Goal: Information Seeking & Learning: Check status

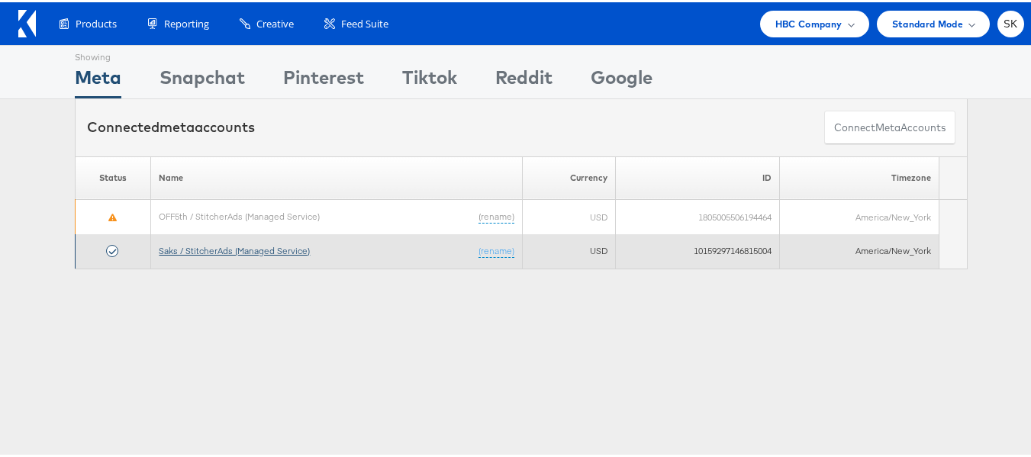
click at [245, 249] on link "Saks / StitcherAds (Managed Service)" at bounding box center [234, 248] width 151 height 11
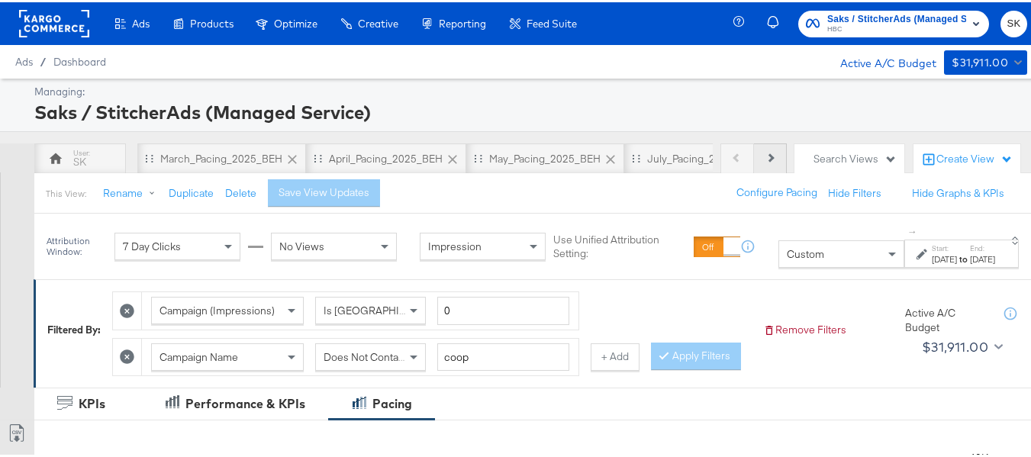
click at [762, 153] on button "Next" at bounding box center [770, 156] width 33 height 31
click at [762, 153] on div "Previous Next" at bounding box center [753, 156] width 66 height 31
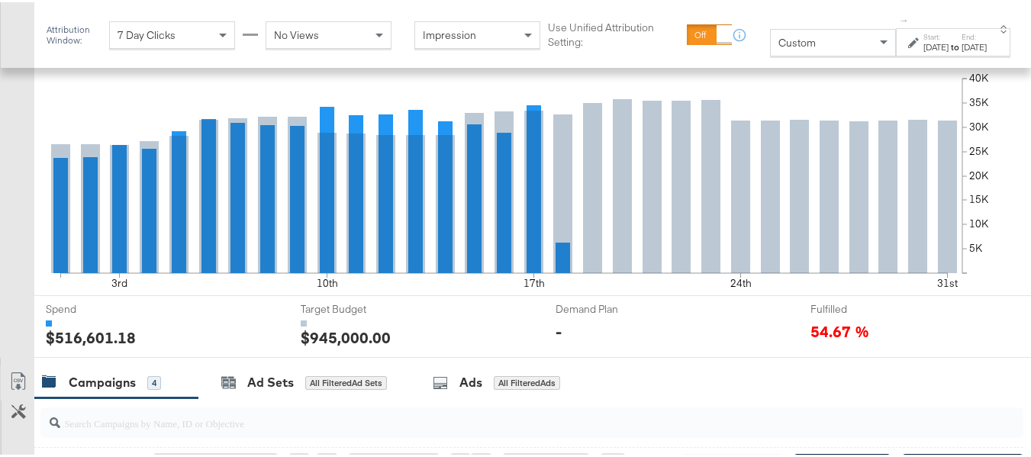
scroll to position [610, 0]
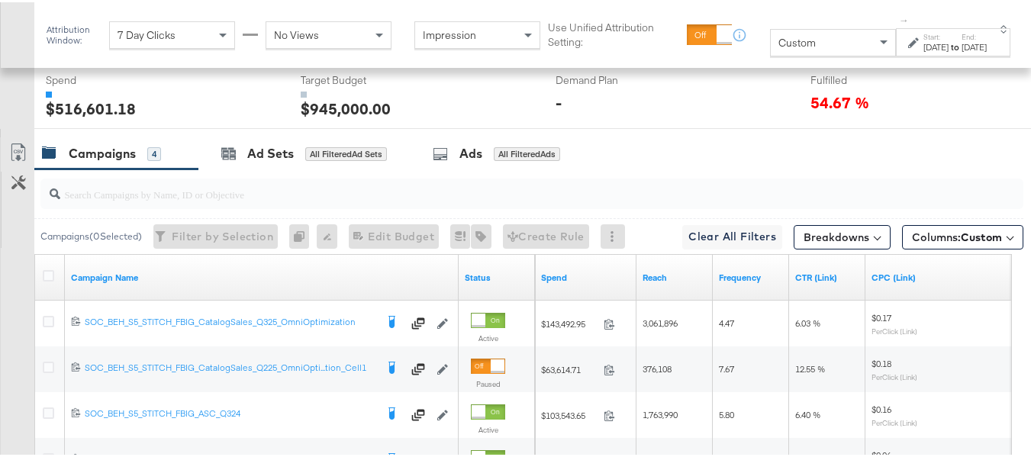
click at [804, 44] on div "Custom" at bounding box center [833, 40] width 124 height 26
click at [923, 42] on div "[DATE]" at bounding box center [935, 45] width 25 height 12
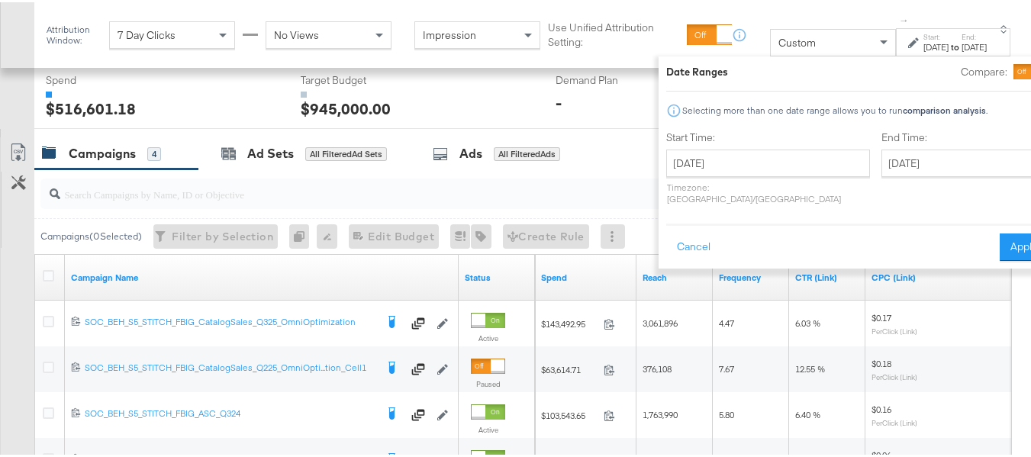
click at [740, 145] on div "Start Time: [DATE] ‹ [DATE] › Su Mo Tu We Th Fr Sa 27 28 29 30 31 1 2 3 4 5 6 7…" at bounding box center [768, 168] width 204 height 81
click at [739, 165] on input "[DATE]" at bounding box center [768, 160] width 204 height 27
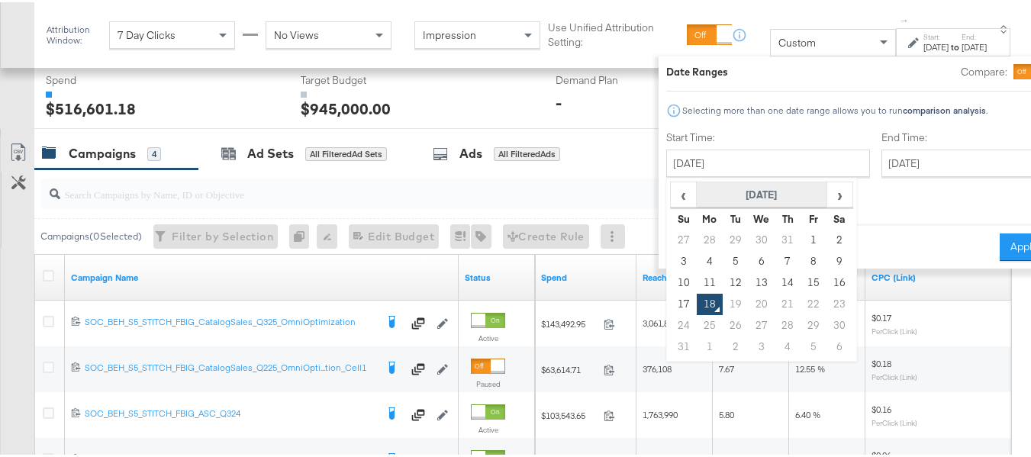
click at [731, 188] on th "[DATE]" at bounding box center [762, 193] width 130 height 26
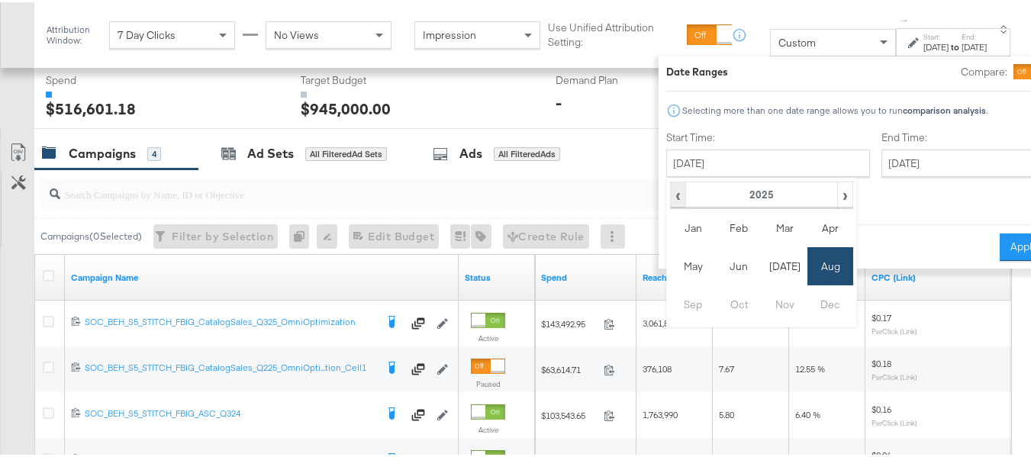
click at [672, 188] on span "‹" at bounding box center [678, 192] width 13 height 23
click at [807, 272] on td "Aug" at bounding box center [830, 264] width 46 height 38
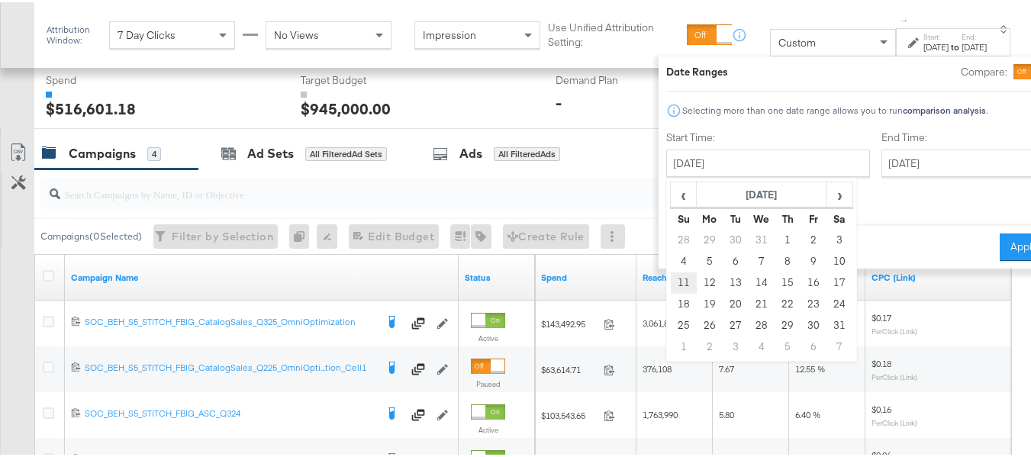
click at [671, 279] on td "11" at bounding box center [684, 280] width 26 height 21
type input "[DATE]"
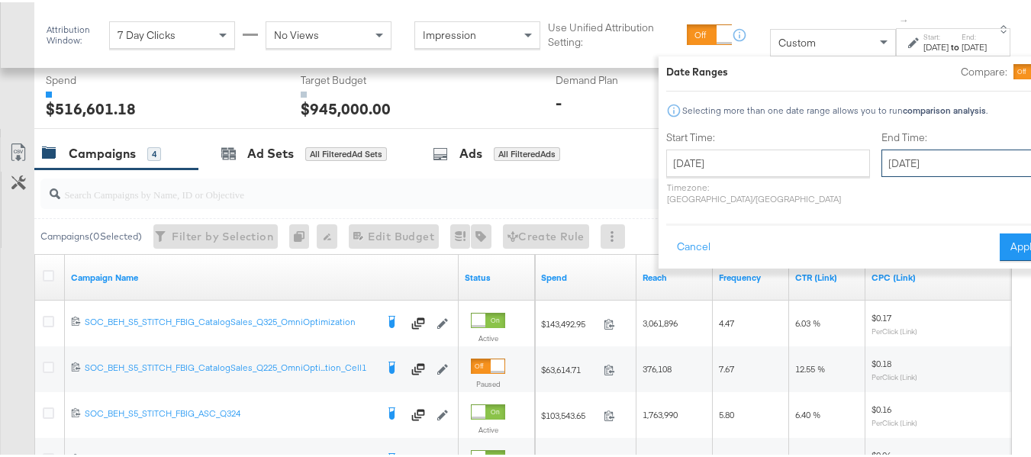
click at [945, 159] on input "[DATE]" at bounding box center [961, 160] width 160 height 27
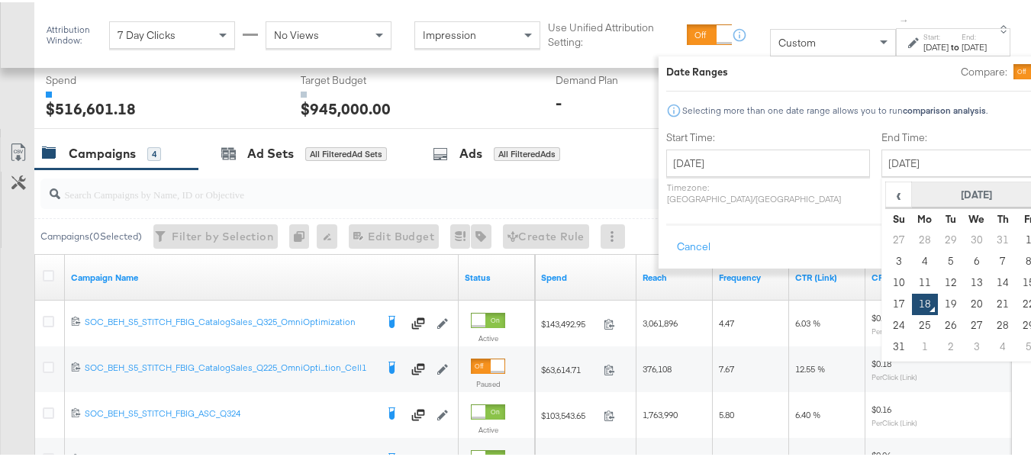
click at [912, 201] on th "[DATE]" at bounding box center [977, 193] width 130 height 26
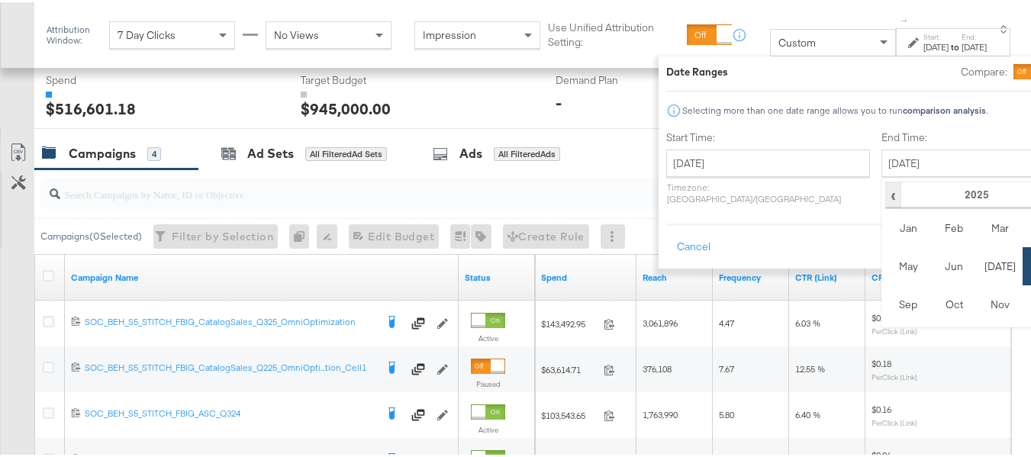
click at [887, 183] on span "‹" at bounding box center [893, 192] width 13 height 23
click at [1023, 266] on td "Aug" at bounding box center [1046, 264] width 46 height 38
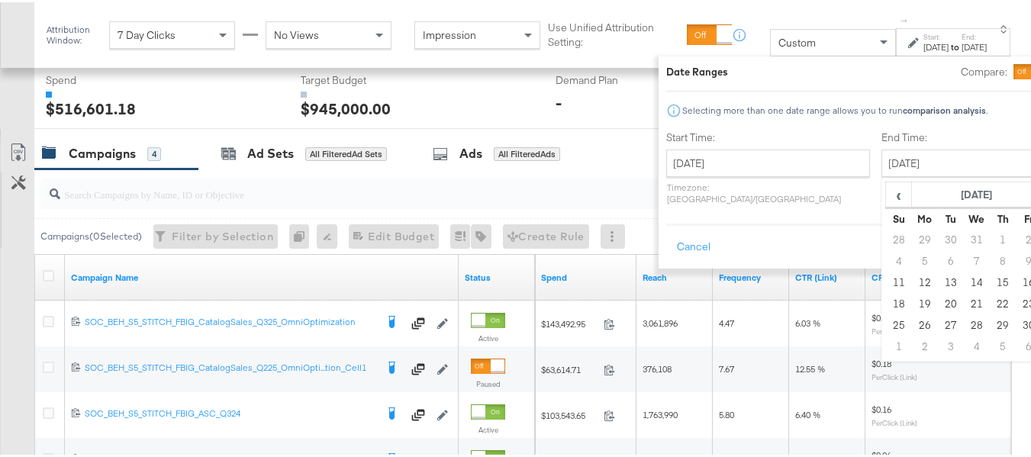
type input "[DATE]"
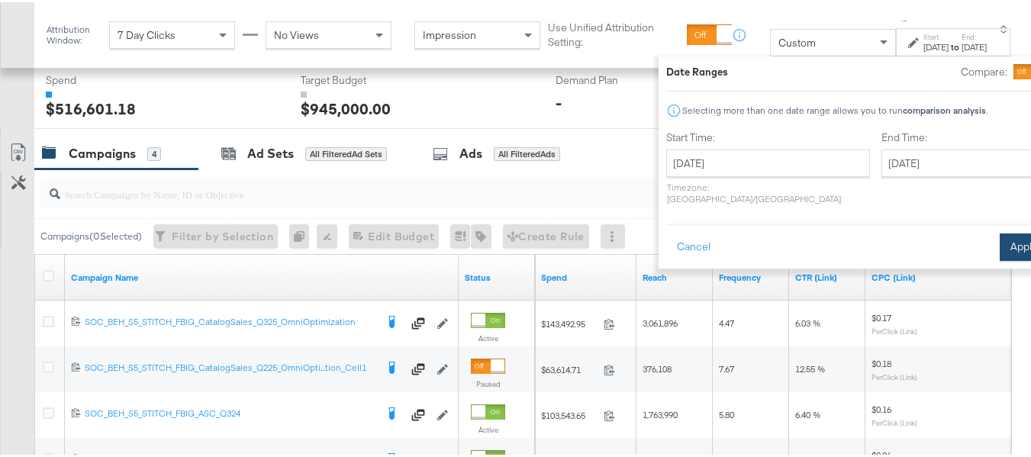
click at [1000, 233] on button "Apply" at bounding box center [1024, 244] width 48 height 27
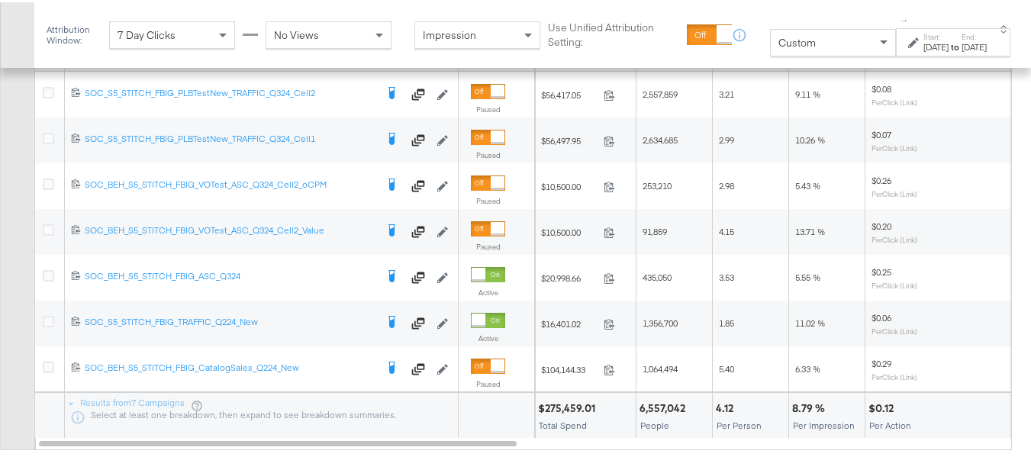
scroll to position [763, 0]
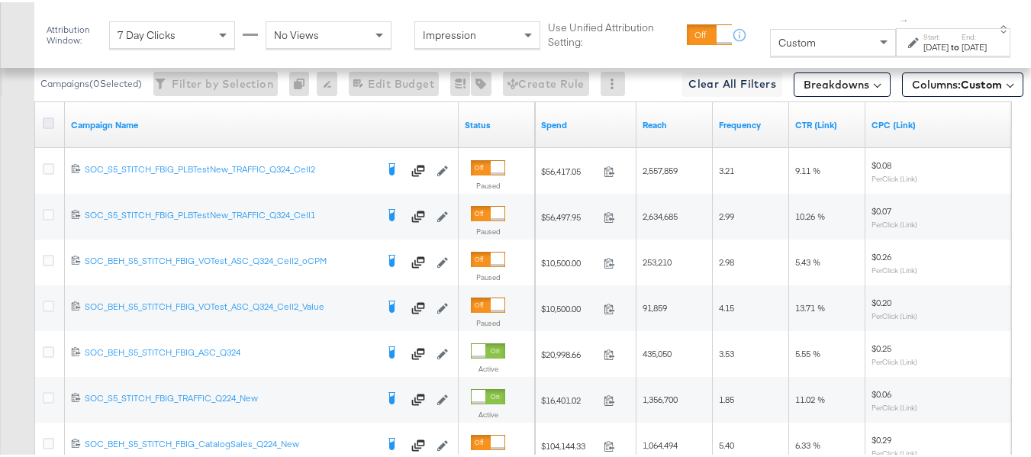
click at [43, 127] on icon at bounding box center [48, 120] width 11 height 11
click at [0, 0] on input "checkbox" at bounding box center [0, 0] width 0 height 0
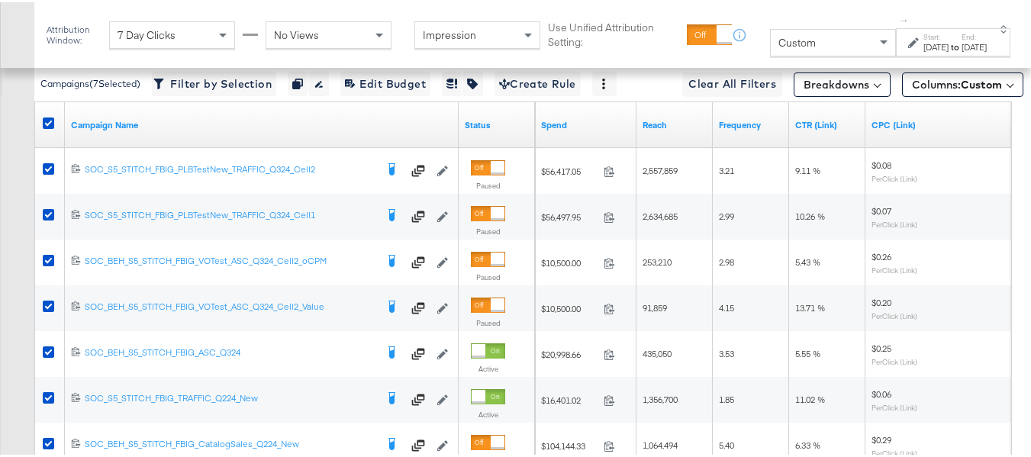
click at [923, 50] on div "[DATE]" at bounding box center [935, 45] width 25 height 12
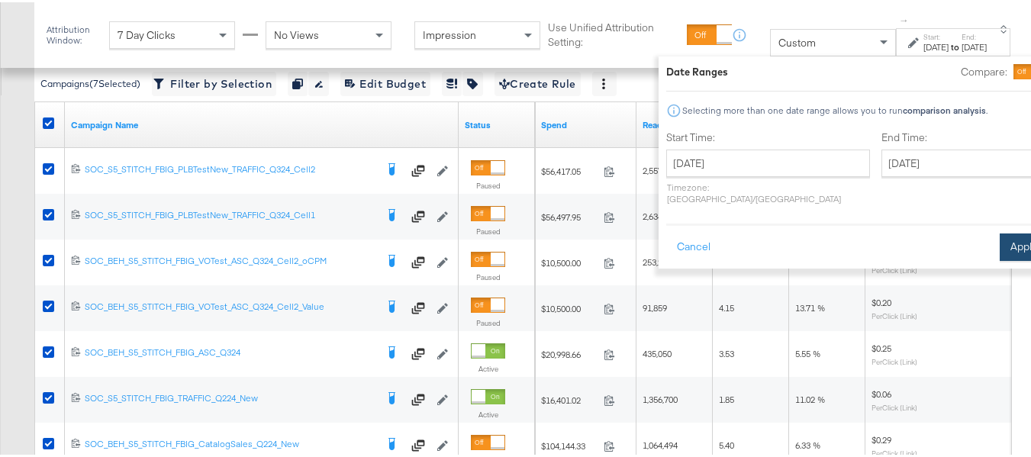
click at [1000, 236] on button "Apply" at bounding box center [1024, 244] width 48 height 27
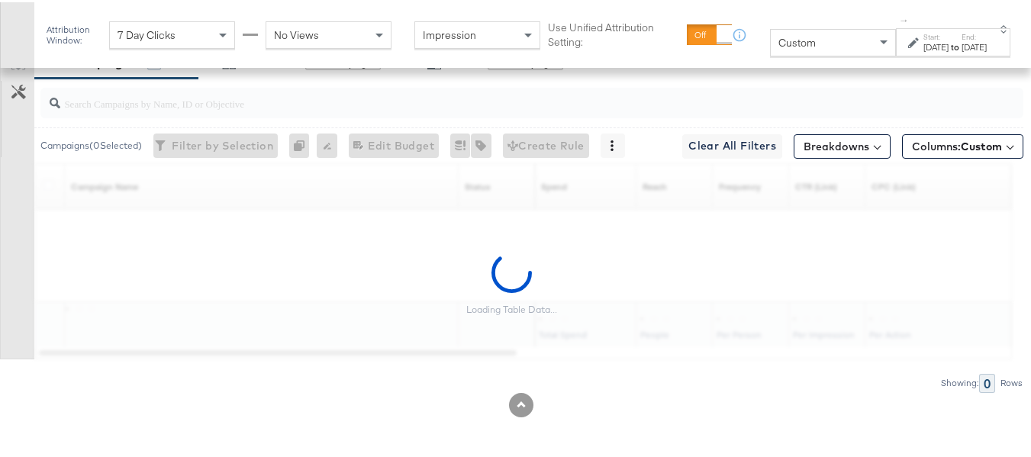
click at [0, 129] on div "Customize KPIs Export as CSV" at bounding box center [17, 200] width 34 height 313
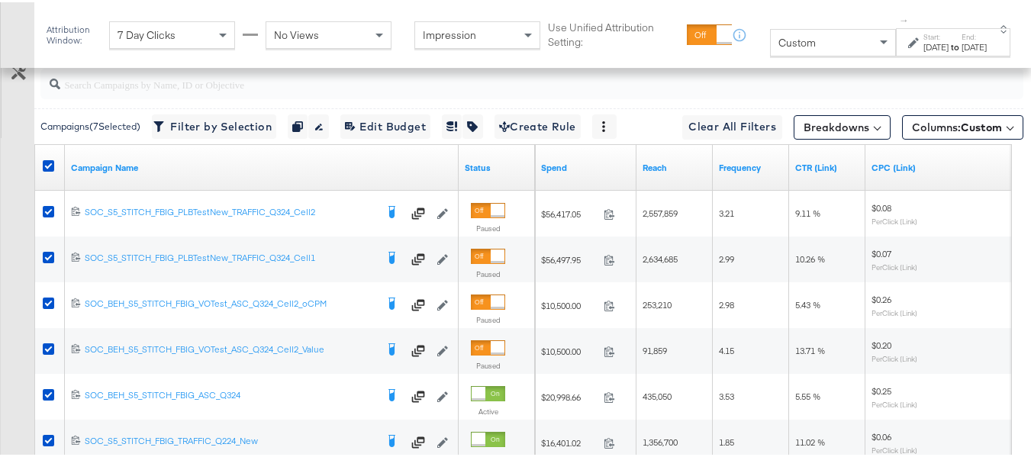
scroll to position [659, 0]
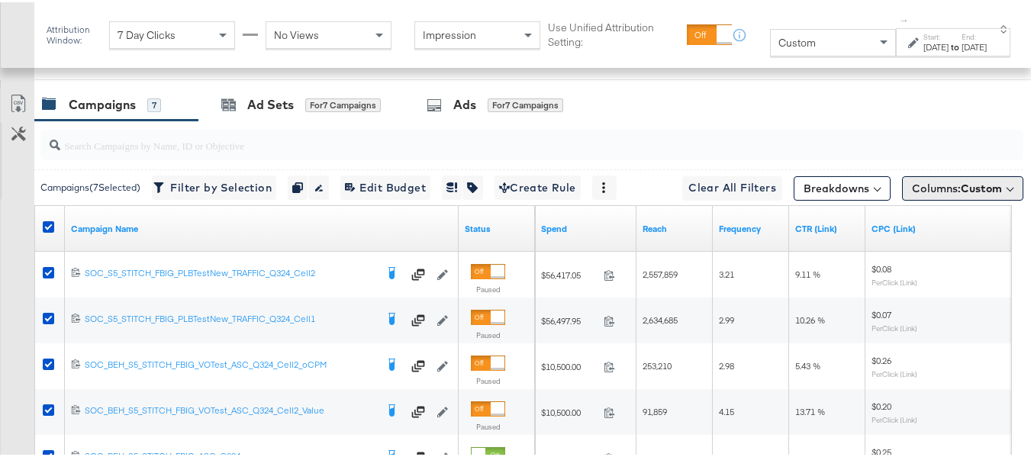
click at [978, 193] on span "Custom" at bounding box center [981, 186] width 41 height 14
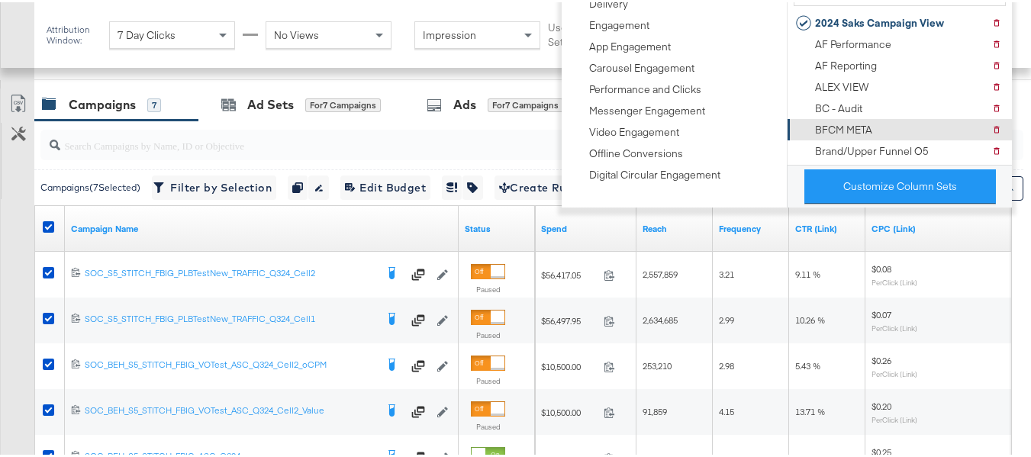
scroll to position [583, 0]
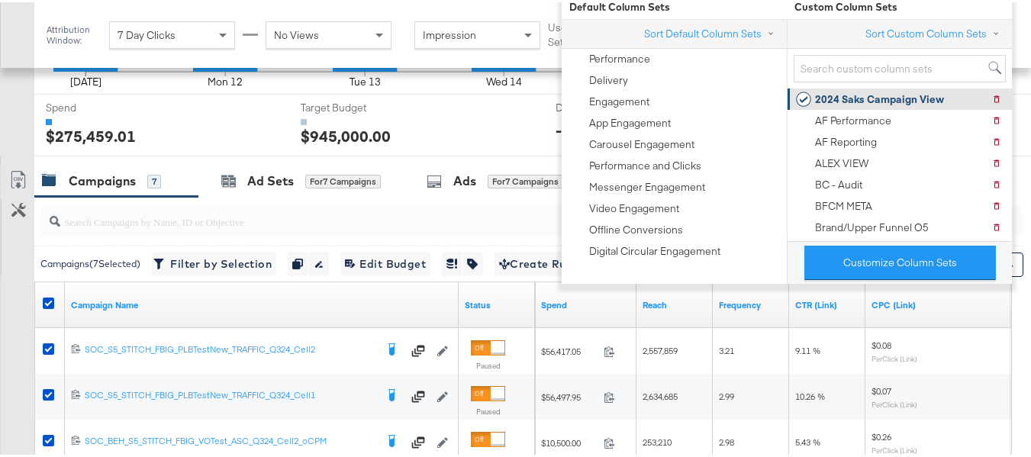
click at [891, 97] on div "2024 Saks Campaign View" at bounding box center [879, 97] width 129 height 14
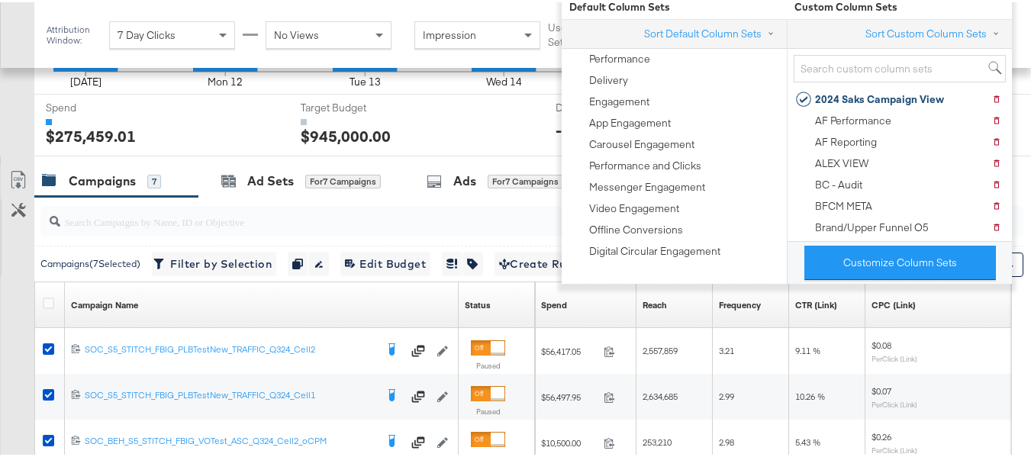
click at [0, 297] on div "Customize KPIs Export as CSV" at bounding box center [17, 434] width 34 height 542
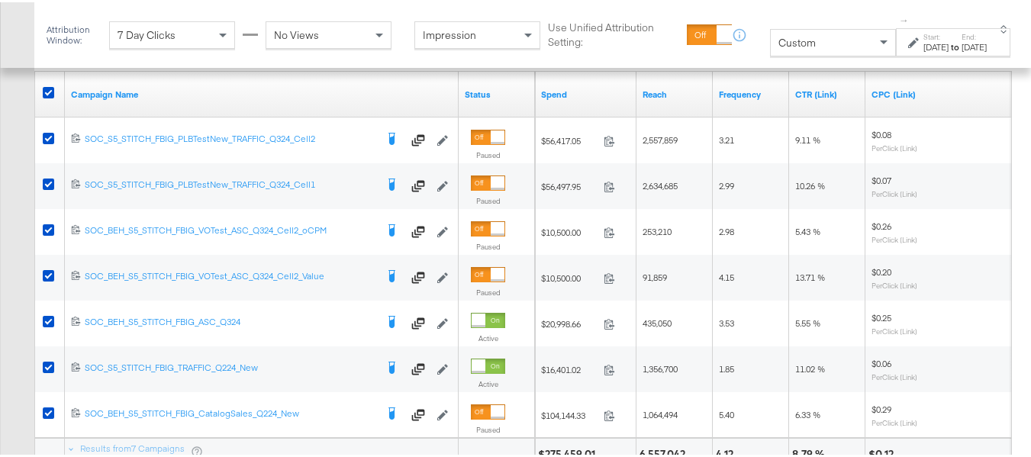
scroll to position [888, 0]
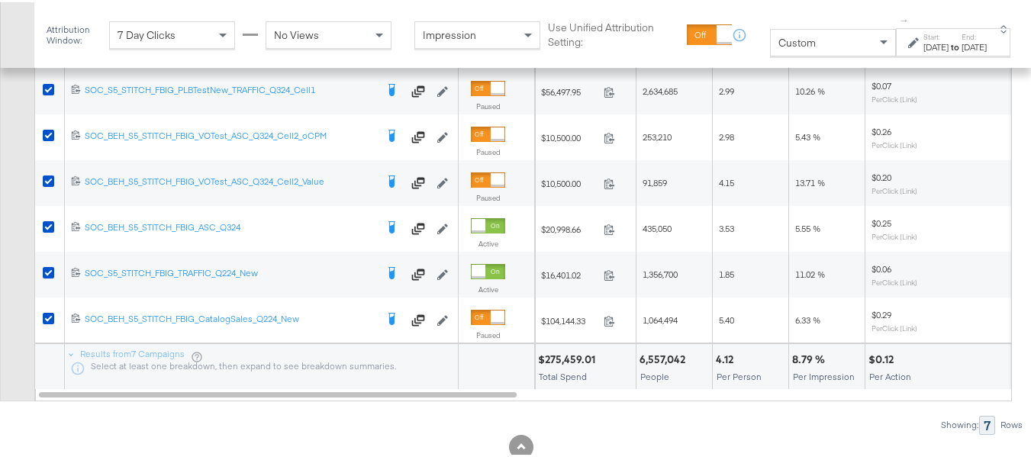
click at [565, 365] on div "$275,459.01" at bounding box center [569, 357] width 62 height 14
copy div "$275,459.01"
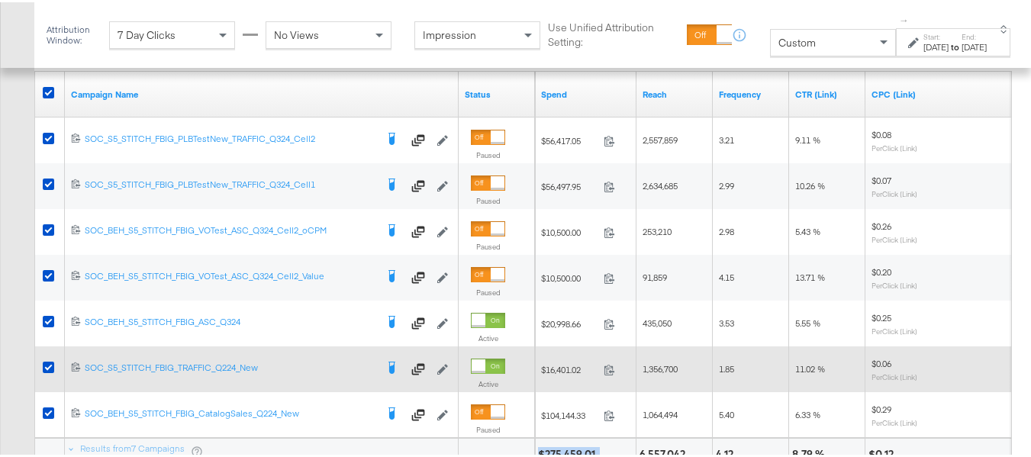
scroll to position [965, 0]
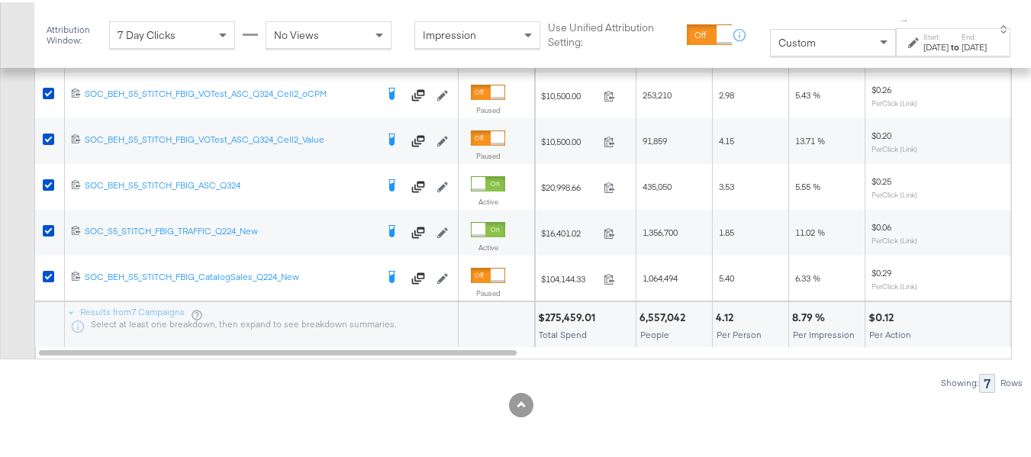
click at [652, 306] on div "6,557,042 People" at bounding box center [674, 323] width 76 height 46
copy div "6,557,042"
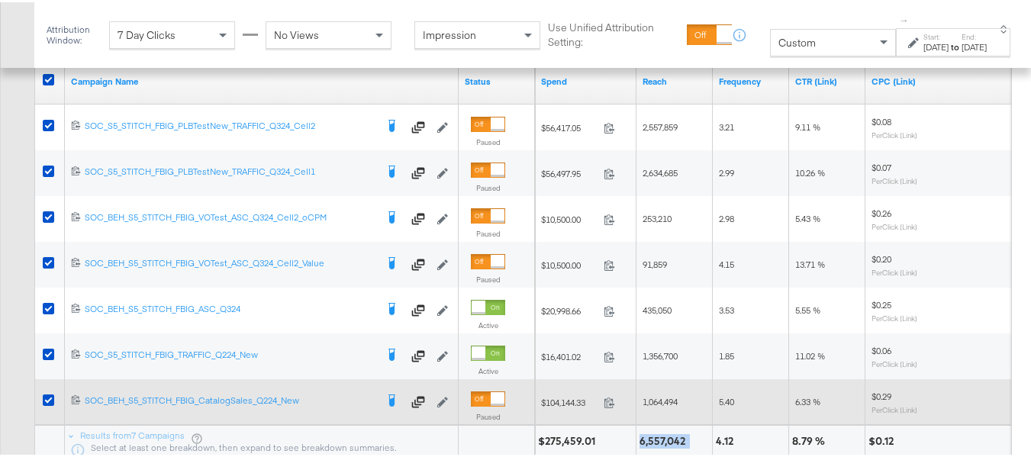
scroll to position [888, 0]
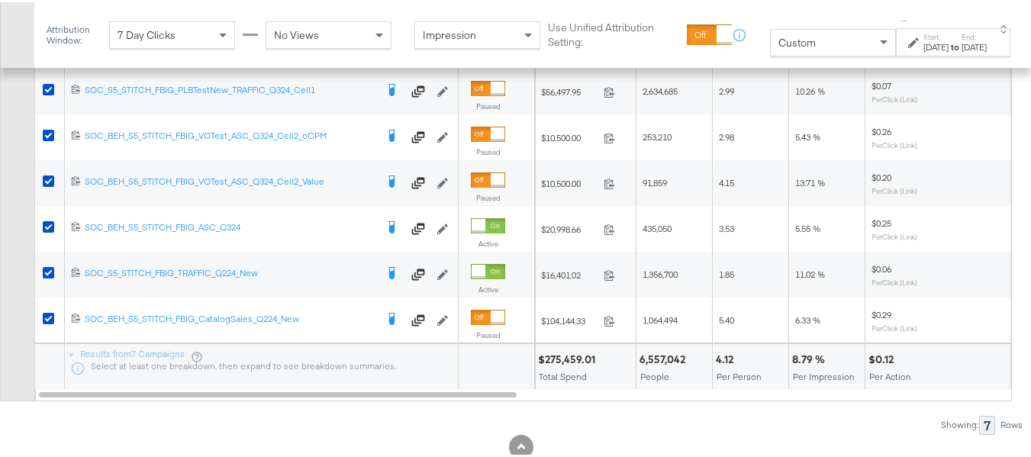
click at [723, 382] on div "4.12 Per Person" at bounding box center [751, 365] width 76 height 46
copy div "4.12"
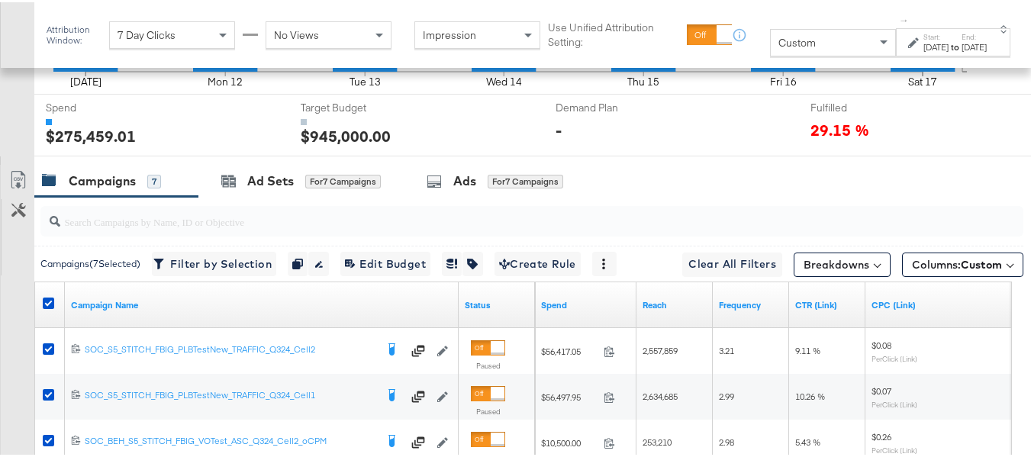
scroll to position [965, 0]
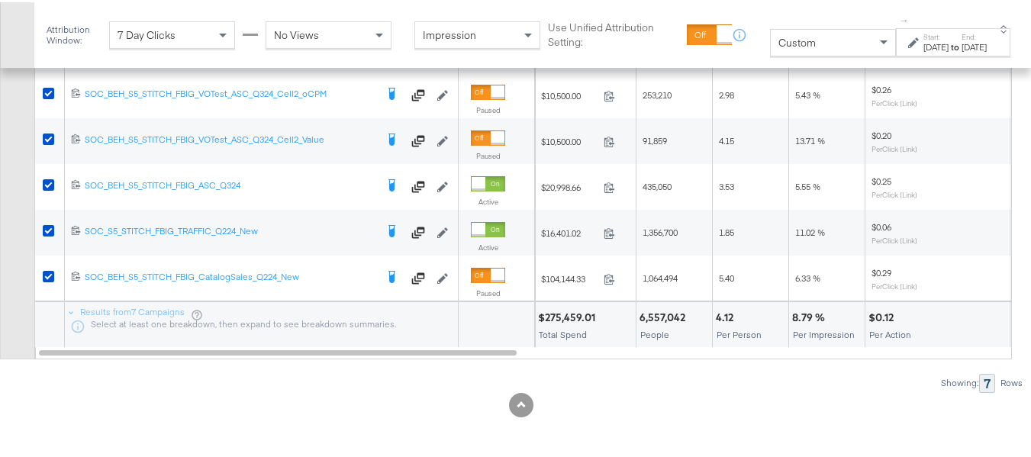
click at [823, 317] on div "8.79 %" at bounding box center [810, 315] width 37 height 14
copy div "8.79 %"
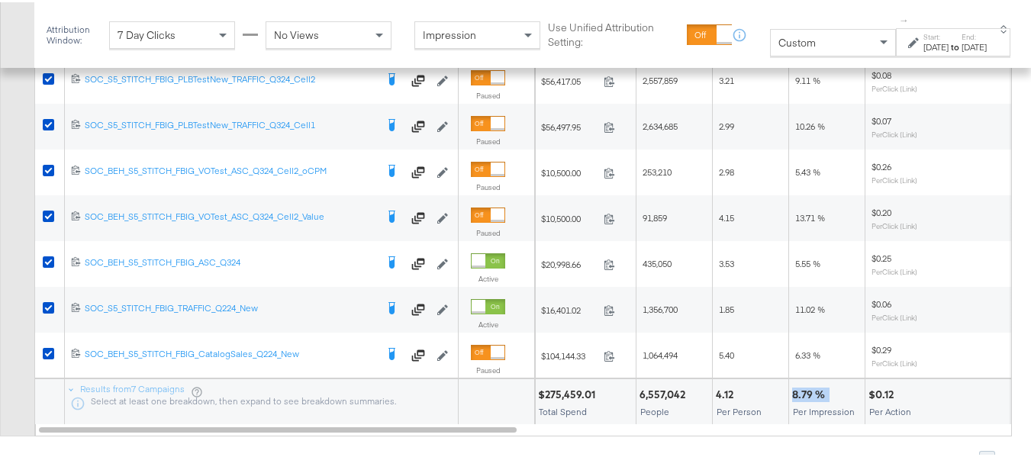
scroll to position [888, 0]
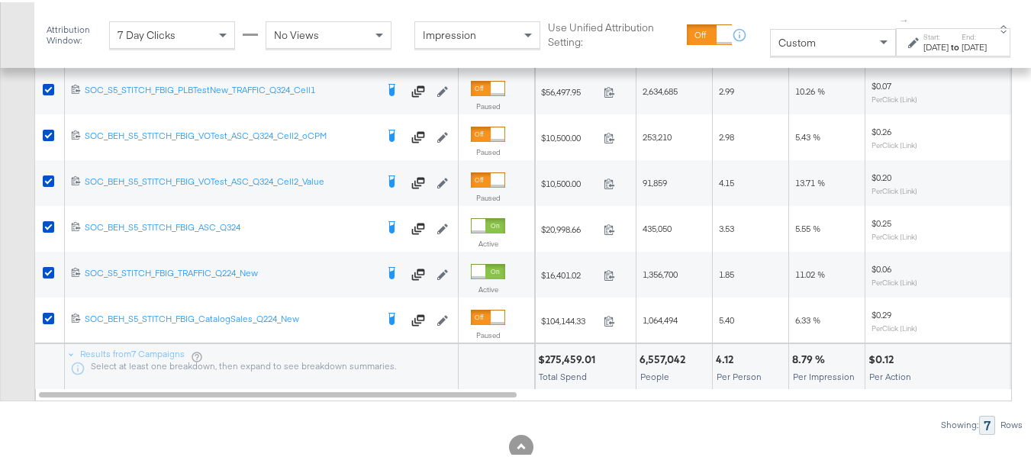
click at [878, 365] on div "$0.12" at bounding box center [883, 357] width 30 height 14
copy div "$0.12"
click at [794, 365] on div "8.79 %" at bounding box center [810, 357] width 37 height 14
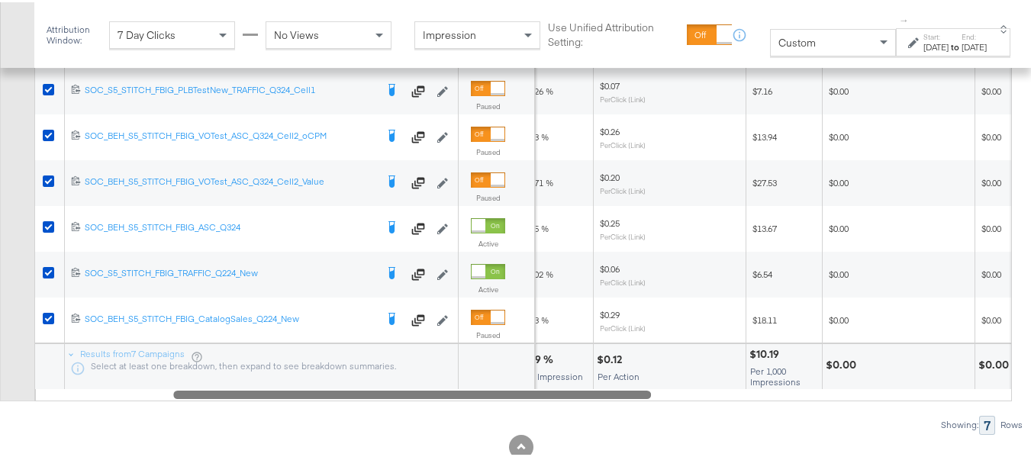
drag, startPoint x: 496, startPoint y: 426, endPoint x: 903, endPoint y: 412, distance: 407.0
click at [643, 432] on div "Campaigns ( 7 Selected) Filter by Selection Filter 7 campaigns Duplicate 7 camp…" at bounding box center [511, 160] width 1023 height 543
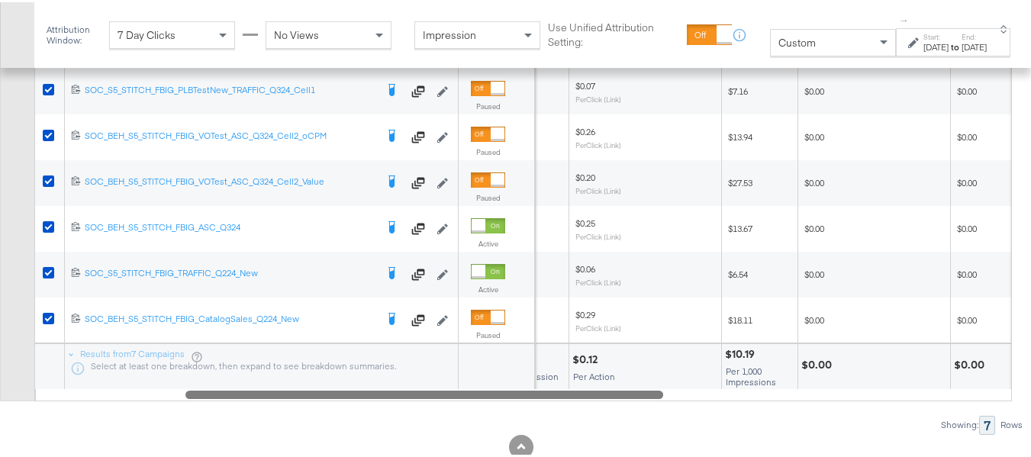
click at [743, 359] on div "$10.19" at bounding box center [742, 352] width 34 height 14
copy div "$10.19"
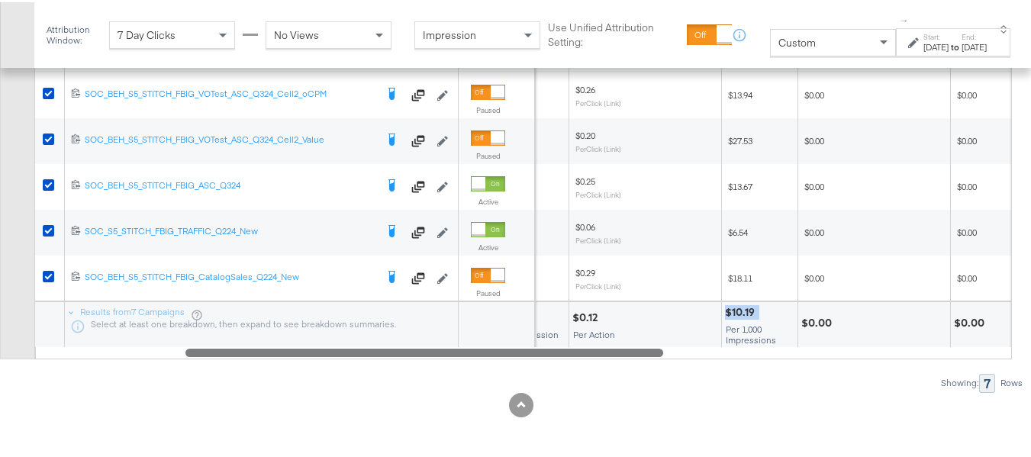
scroll to position [965, 0]
click at [814, 329] on div "$0.00" at bounding box center [874, 323] width 152 height 46
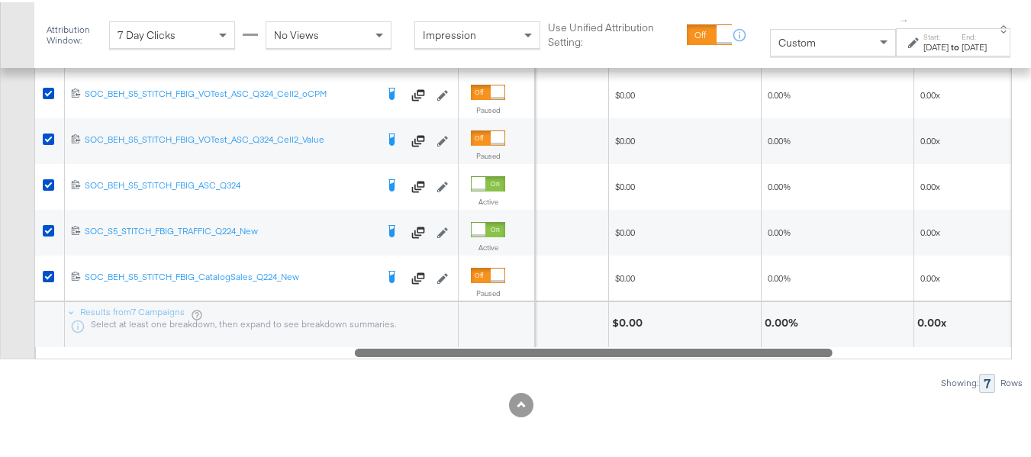
drag, startPoint x: 656, startPoint y: 351, endPoint x: 829, endPoint y: 352, distance: 173.2
click at [829, 352] on div at bounding box center [594, 349] width 478 height 13
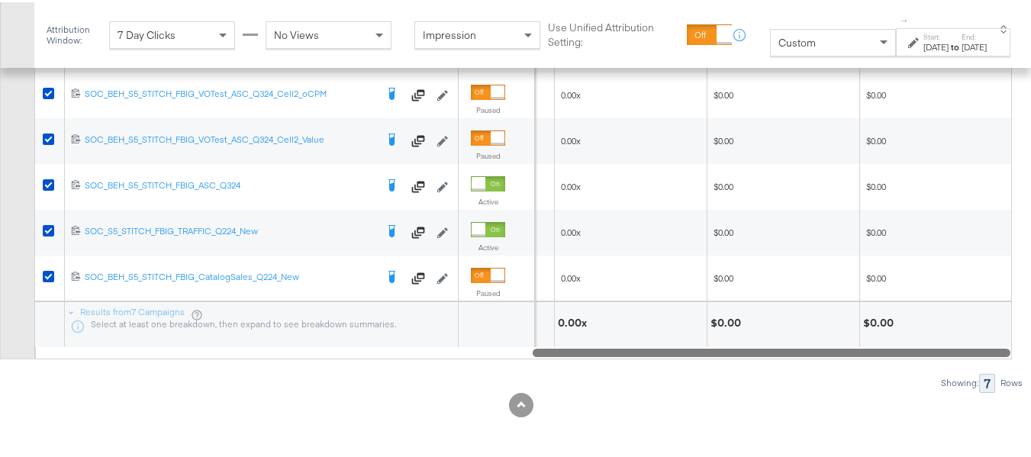
drag, startPoint x: 816, startPoint y: 351, endPoint x: 1042, endPoint y: 367, distance: 226.4
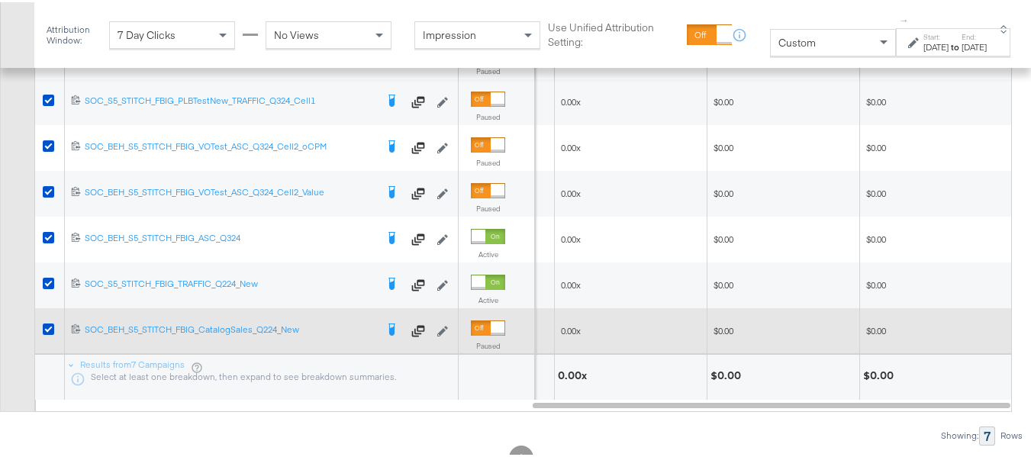
scroll to position [888, 0]
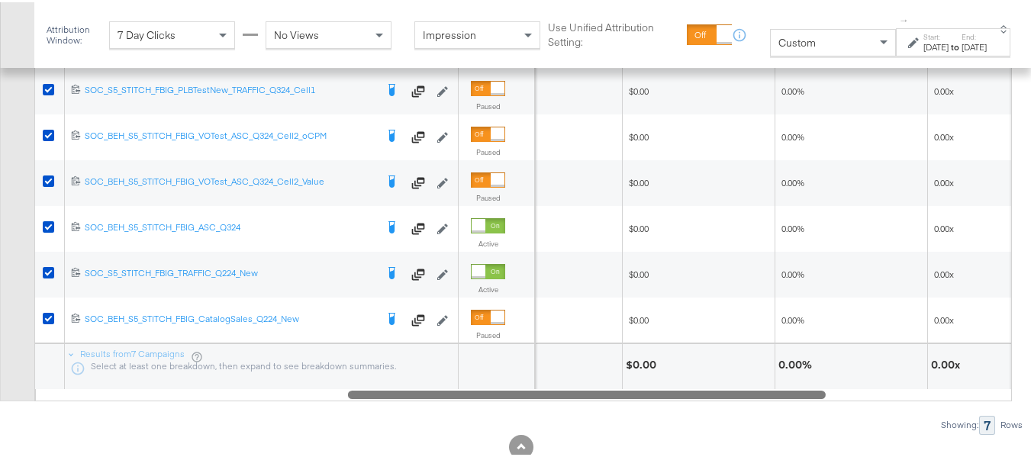
drag, startPoint x: 958, startPoint y: 428, endPoint x: 857, endPoint y: 453, distance: 104.6
click at [857, 432] on div "Campaigns ( 7 Selected) Filter by Selection Filter 7 campaigns Duplicate 7 camp…" at bounding box center [511, 160] width 1023 height 543
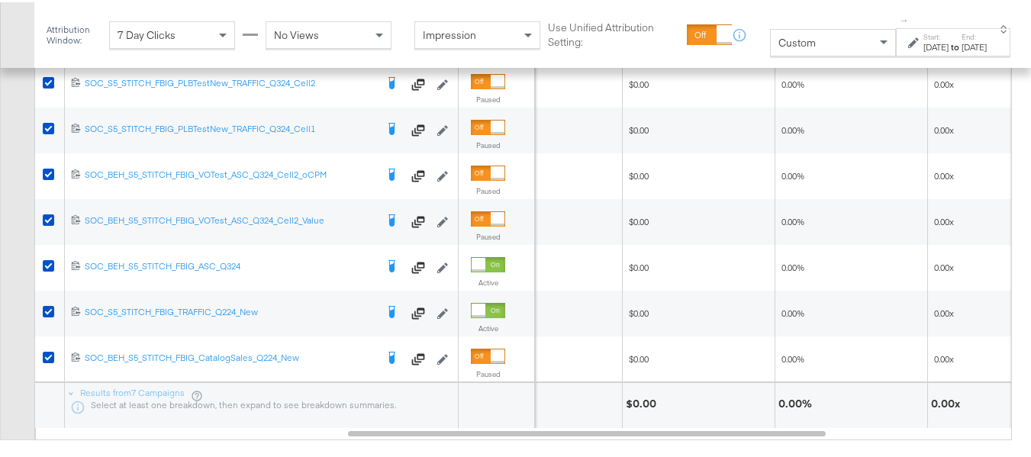
scroll to position [965, 0]
